Goal: Task Accomplishment & Management: Manage account settings

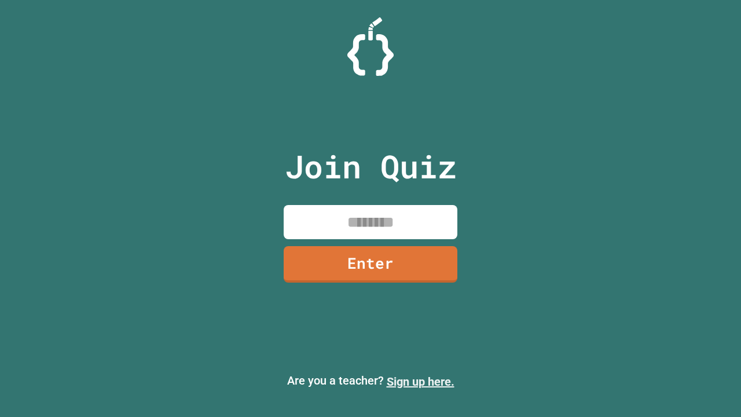
click at [420, 381] on link "Sign up here." at bounding box center [421, 381] width 68 height 14
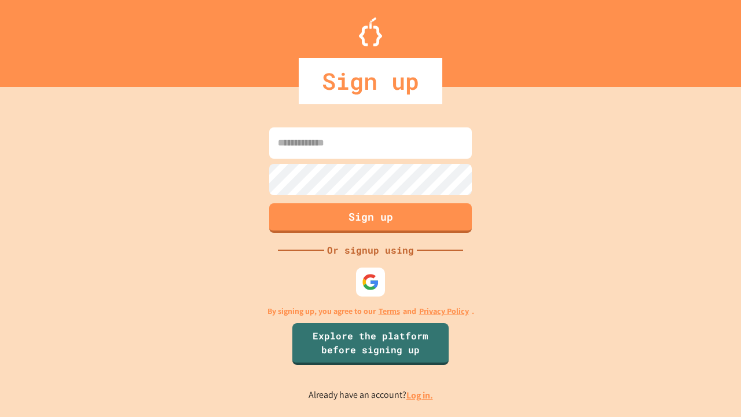
click at [420, 395] on link "Log in." at bounding box center [419, 395] width 27 height 12
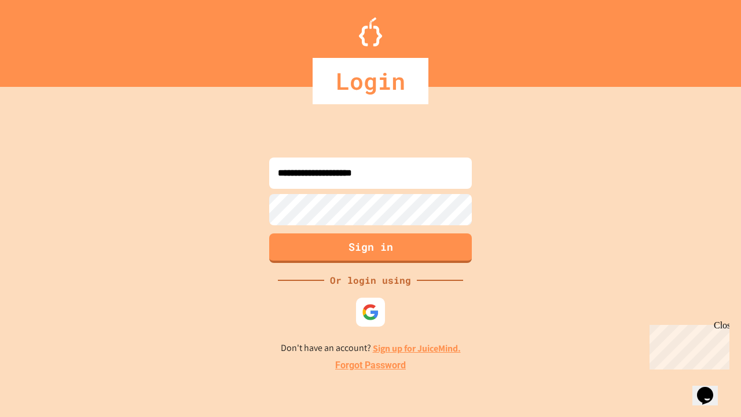
type input "**********"
